Goal: Check status: Check status

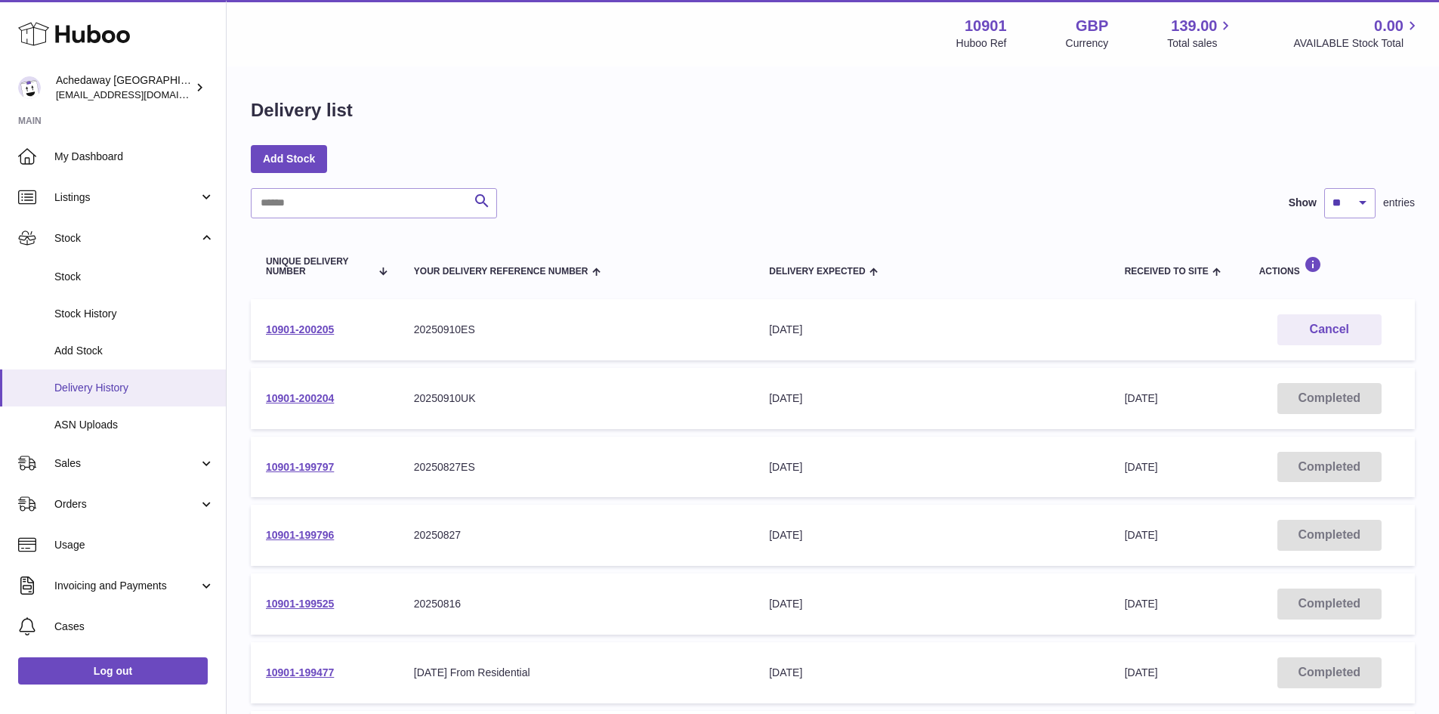
click at [116, 387] on span "Delivery History" at bounding box center [134, 388] width 160 height 14
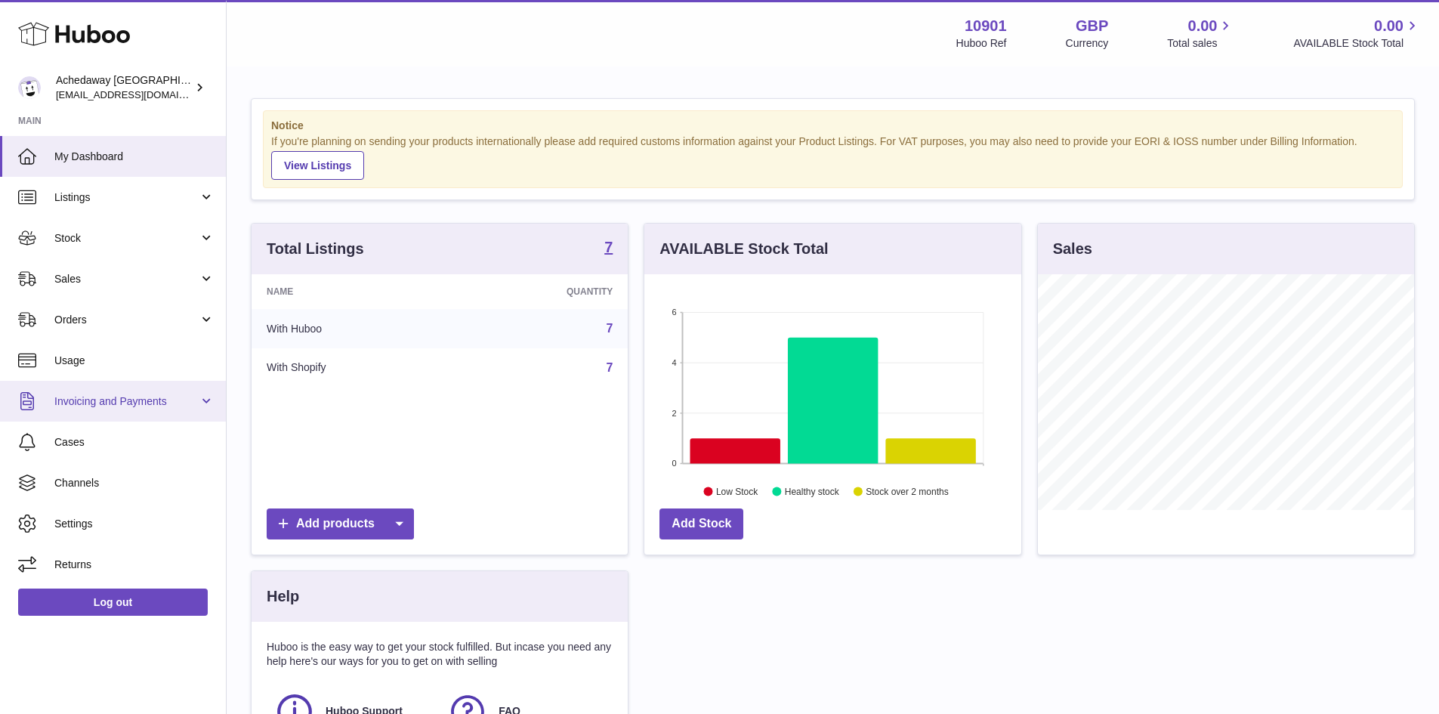
scroll to position [236, 377]
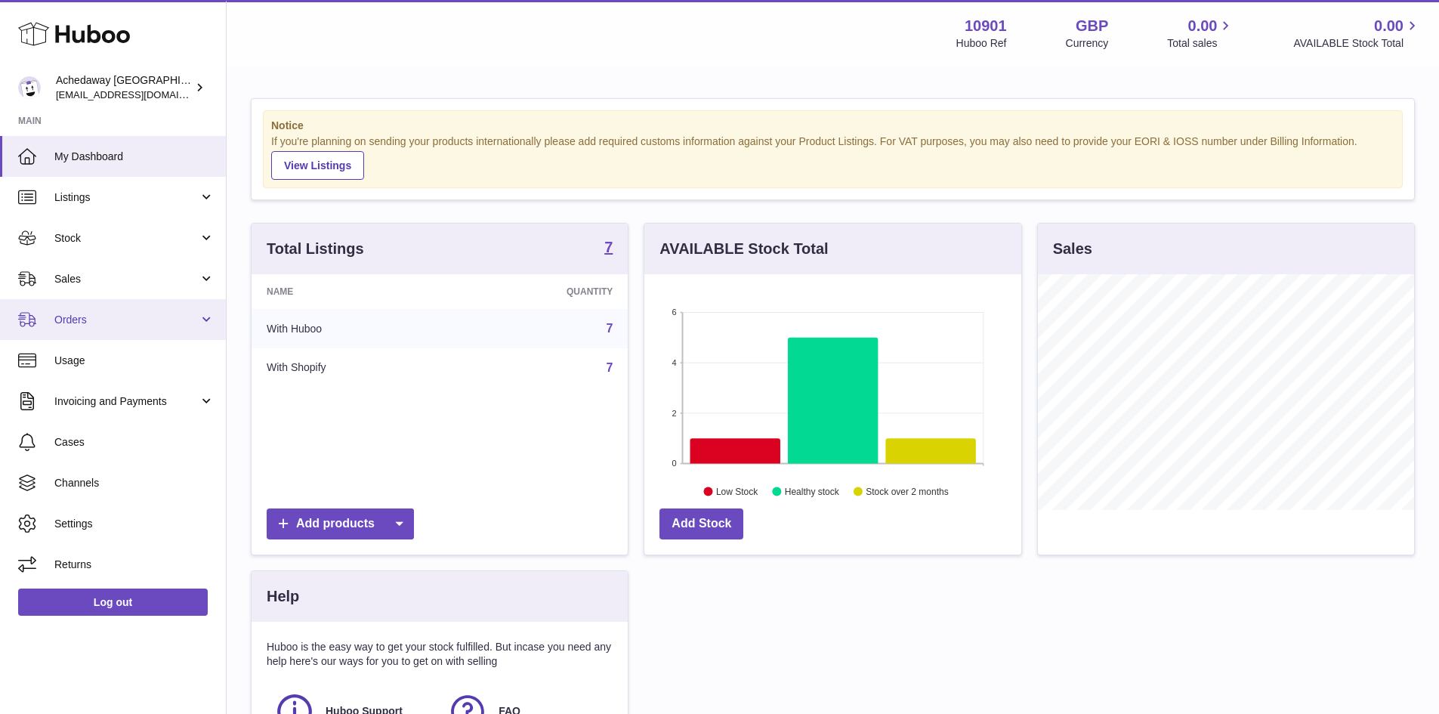
click at [142, 317] on span "Orders" at bounding box center [126, 320] width 144 height 14
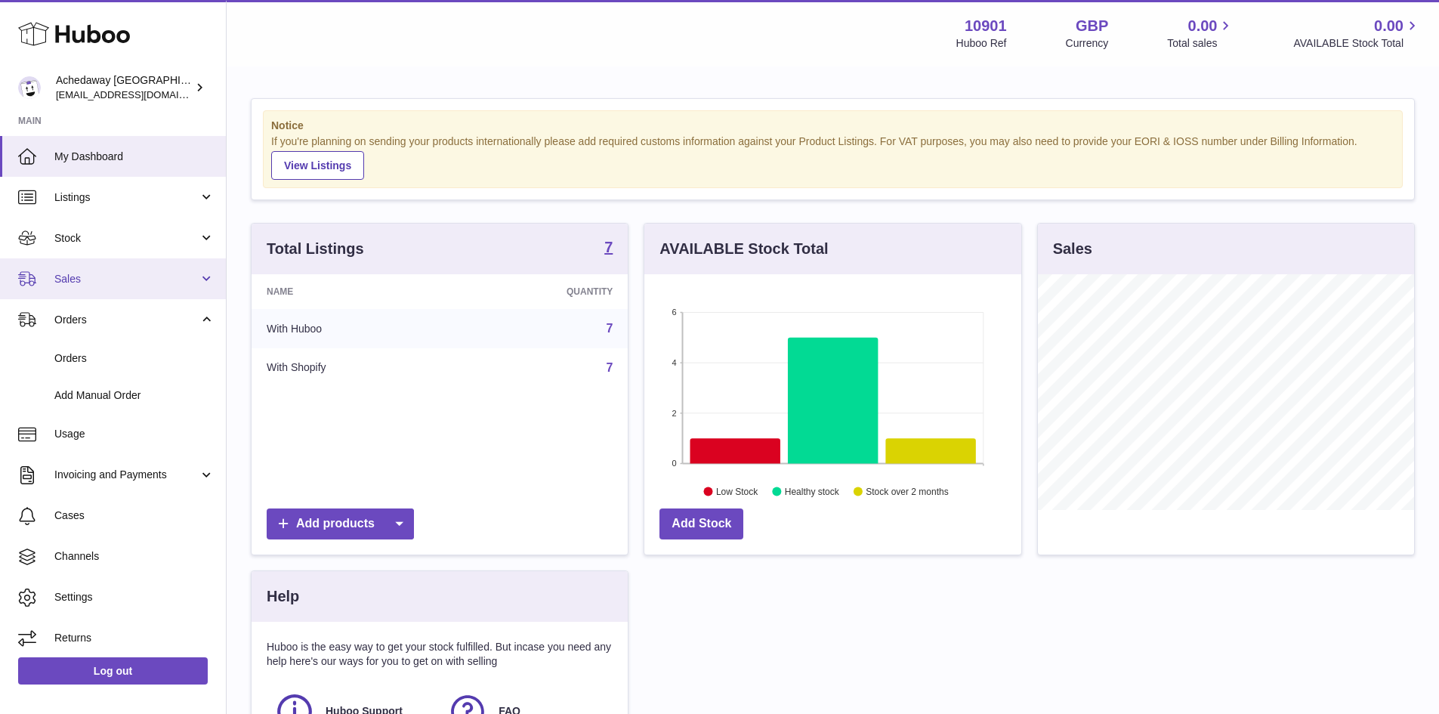
click at [124, 279] on span "Sales" at bounding box center [126, 279] width 144 height 14
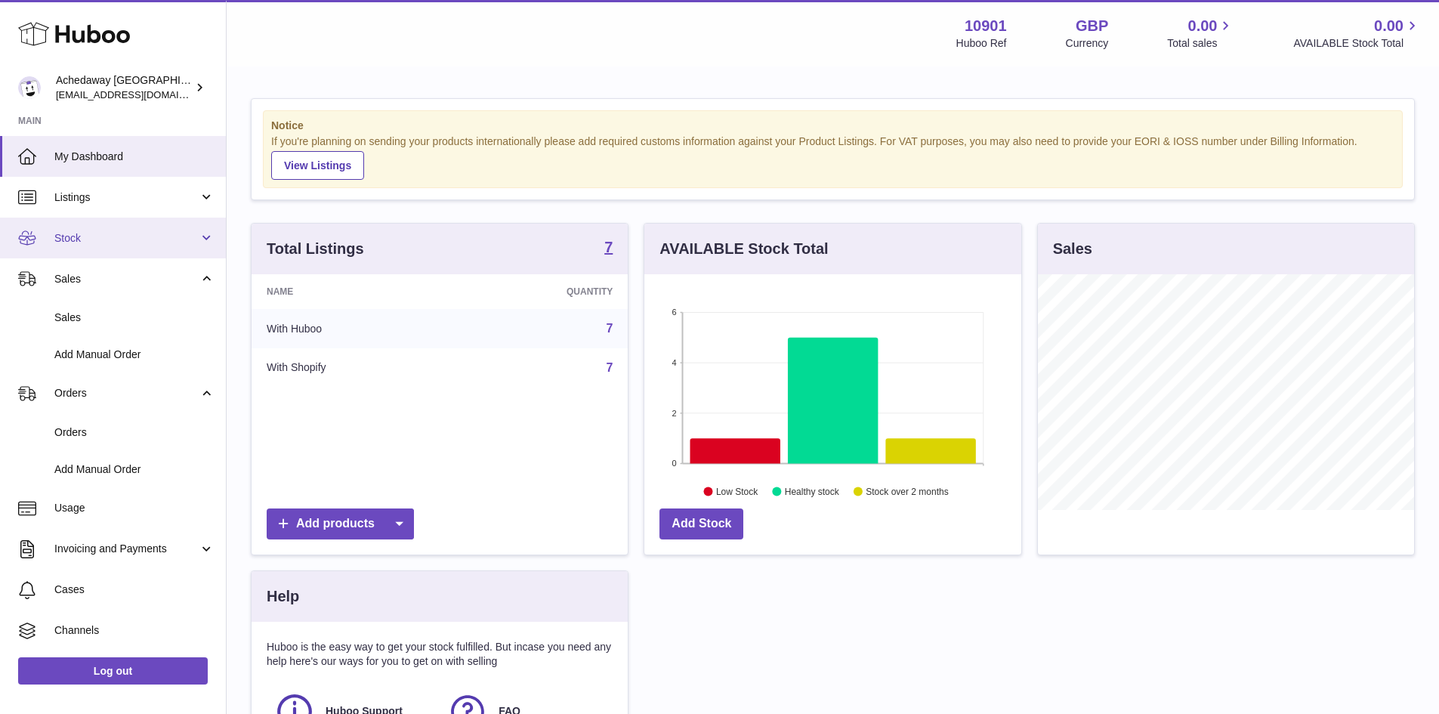
click at [129, 240] on span "Stock" at bounding box center [126, 238] width 144 height 14
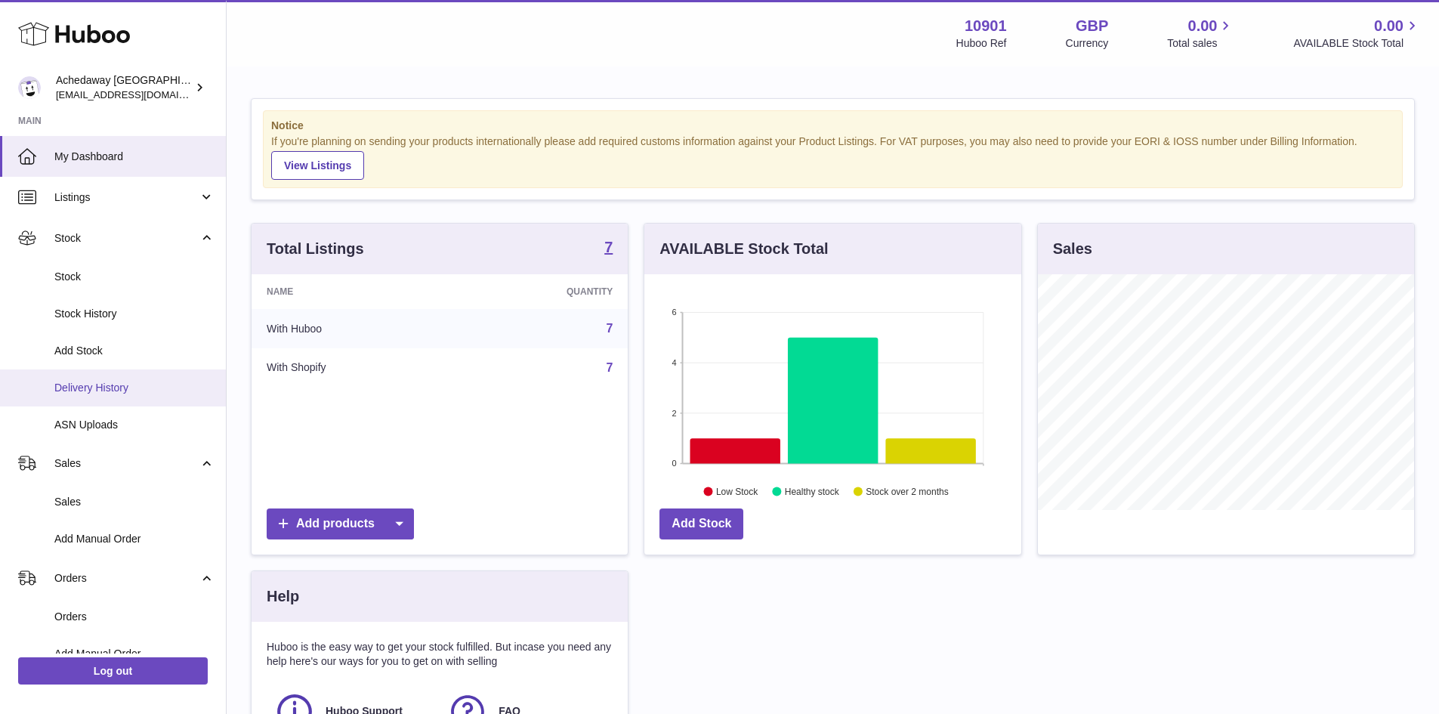
click at [112, 393] on span "Delivery History" at bounding box center [134, 388] width 160 height 14
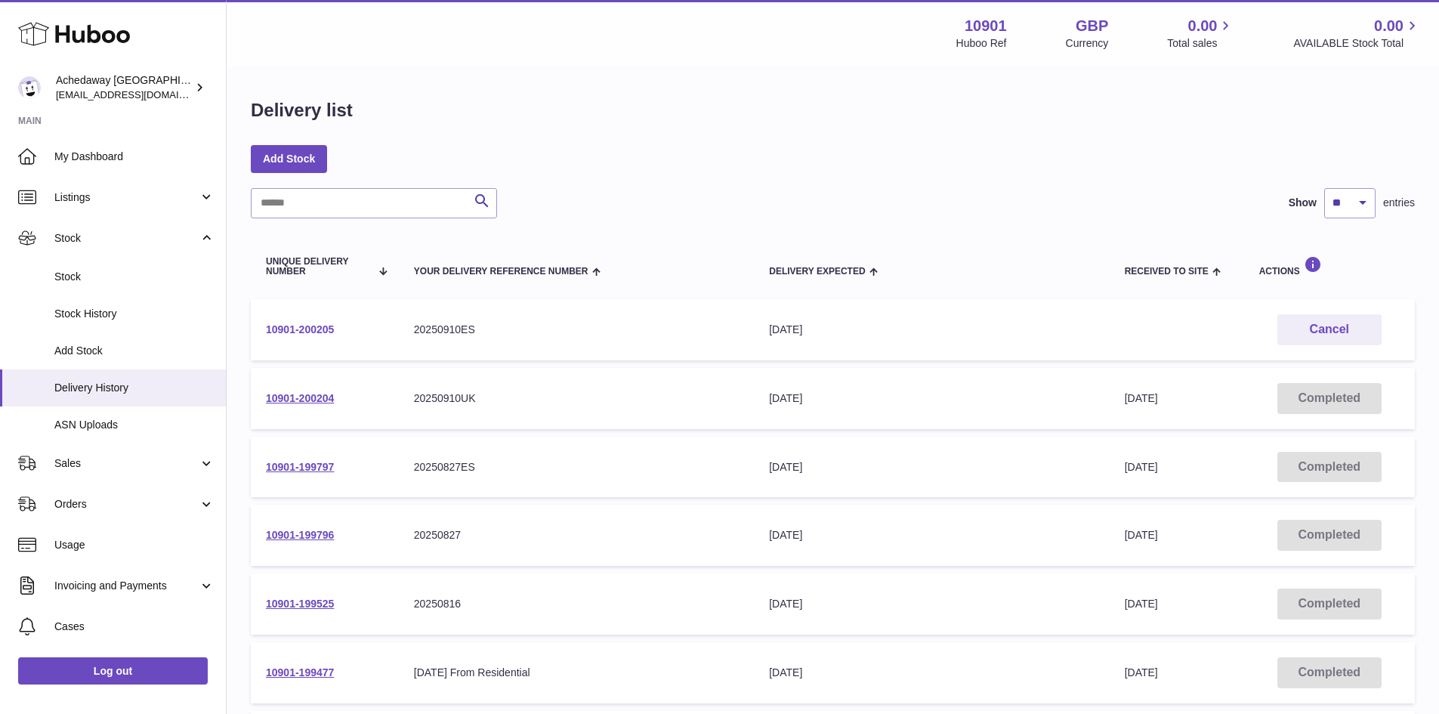
click at [324, 333] on link "10901-200205" at bounding box center [300, 329] width 68 height 12
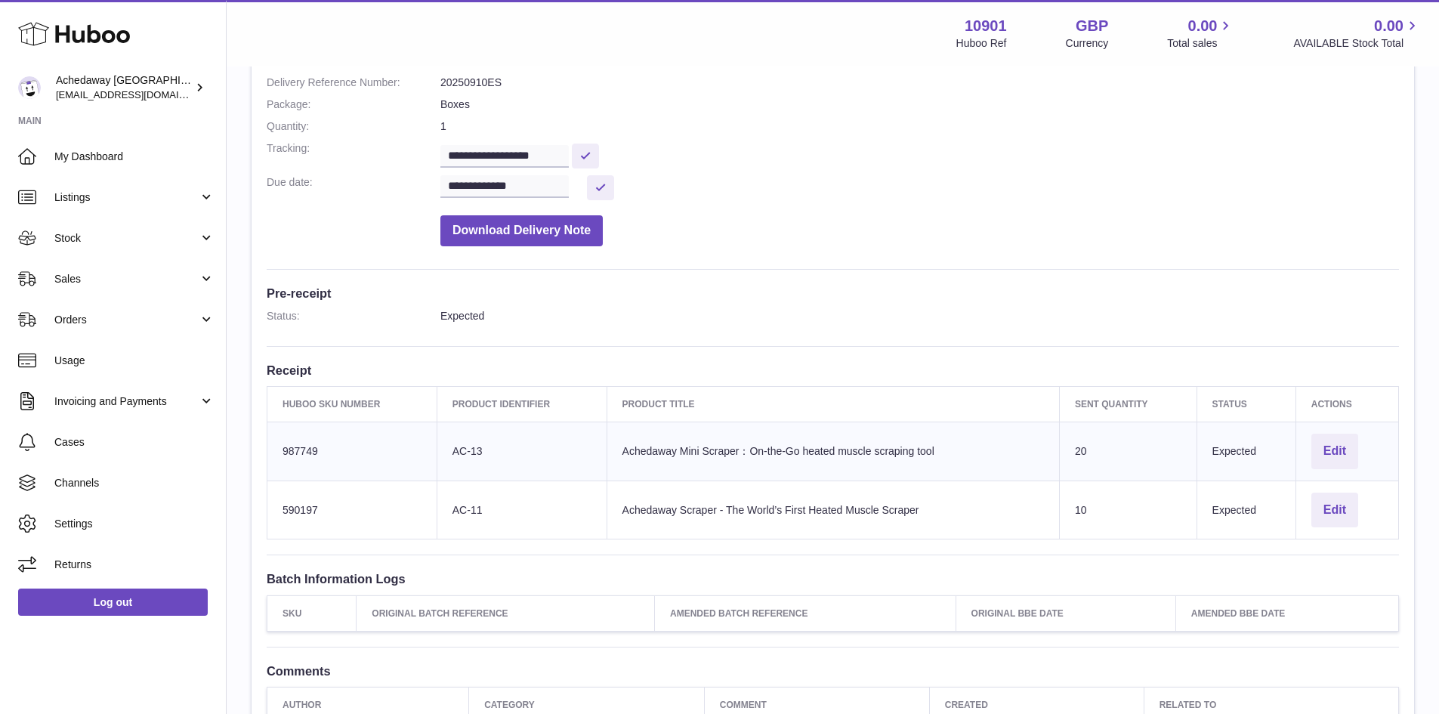
scroll to position [151, 0]
